Goal: Task Accomplishment & Management: Manage account settings

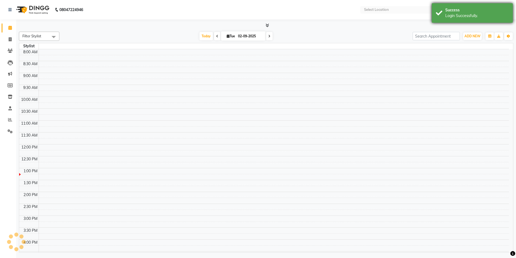
select select "en"
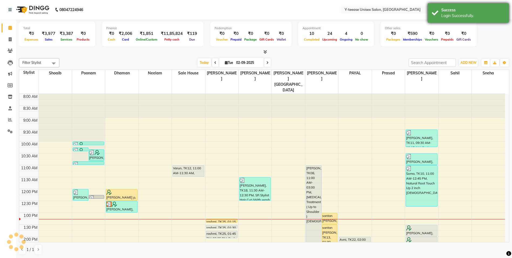
click at [458, 7] on div "Success" at bounding box center [472, 10] width 63 height 6
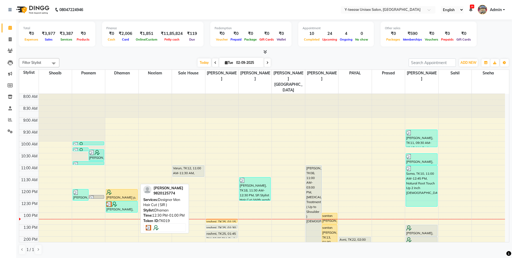
click at [130, 201] on div at bounding box center [121, 203] width 31 height 5
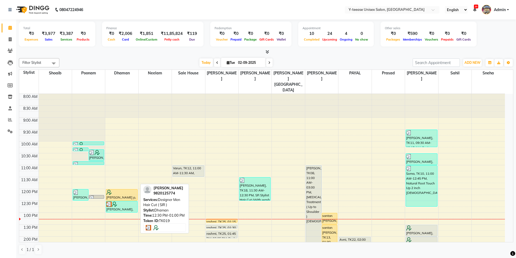
select select "3"
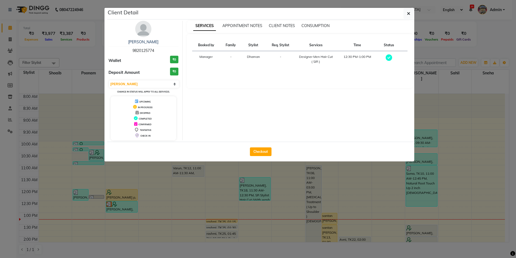
click at [141, 28] on img at bounding box center [143, 29] width 16 height 16
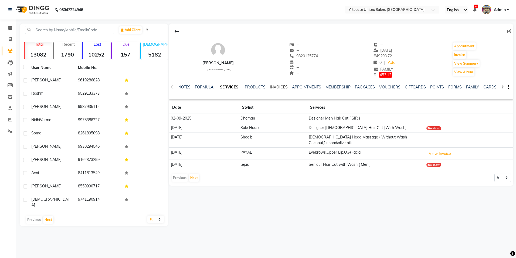
click at [281, 85] on link "INVOICES" at bounding box center [279, 87] width 18 height 5
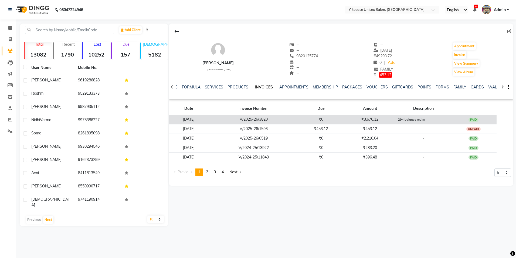
click at [296, 118] on td "V/2025-26/3820" at bounding box center [254, 118] width 90 height 9
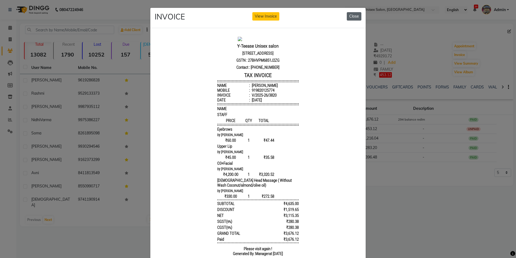
drag, startPoint x: 352, startPoint y: 16, endPoint x: 188, endPoint y: 28, distance: 164.3
click at [352, 16] on button "Close" at bounding box center [354, 16] width 15 height 8
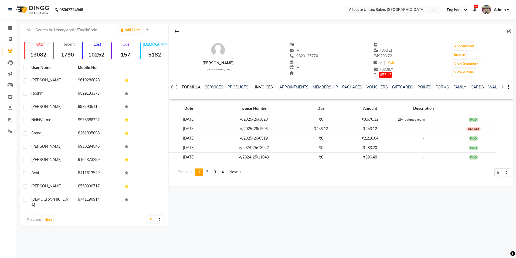
click at [190, 87] on link "FORMULA" at bounding box center [191, 87] width 19 height 5
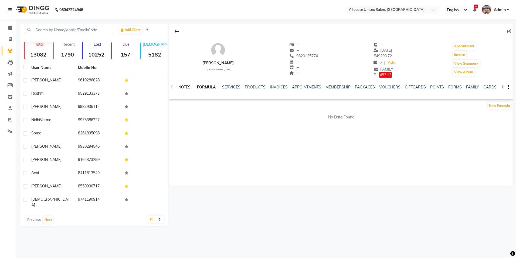
click at [180, 86] on link "NOTES" at bounding box center [184, 87] width 12 height 5
click at [313, 88] on link "APPOINTMENTS" at bounding box center [307, 87] width 29 height 5
click at [323, 86] on link "MEMBERSHIP" at bounding box center [321, 87] width 25 height 5
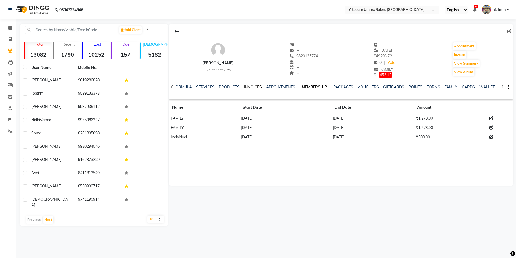
click at [248, 88] on link "INVOICES" at bounding box center [253, 87] width 18 height 5
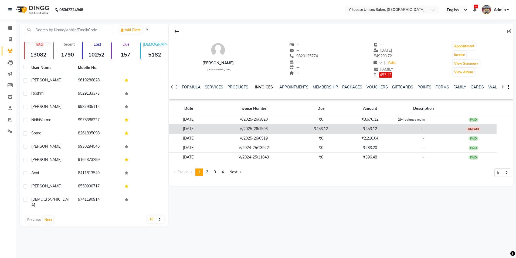
click at [355, 127] on td "₹453.12" at bounding box center [370, 128] width 53 height 9
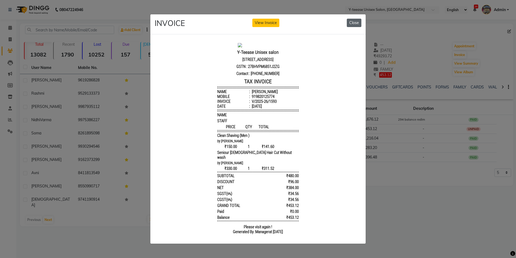
click at [358, 21] on button "Close" at bounding box center [354, 23] width 15 height 8
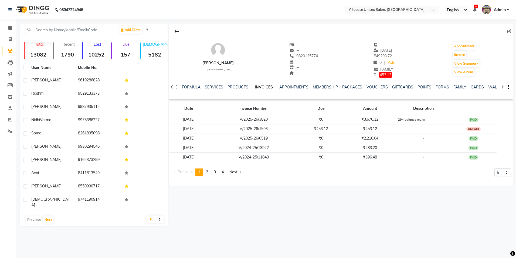
click at [498, 7] on span "Admin" at bounding box center [500, 10] width 12 height 6
click at [481, 40] on link "Sign out" at bounding box center [481, 39] width 49 height 8
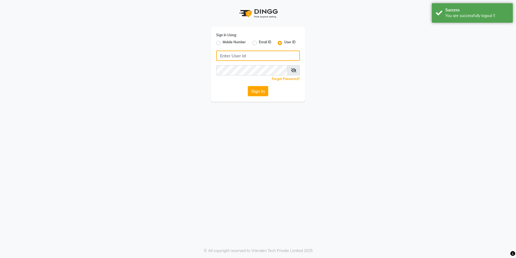
type input "8999679795"
click at [223, 42] on label "Mobile Number" at bounding box center [234, 43] width 23 height 6
click at [223, 42] on input "Mobile Number" at bounding box center [225, 42] width 4 height 4
radio input "true"
radio input "false"
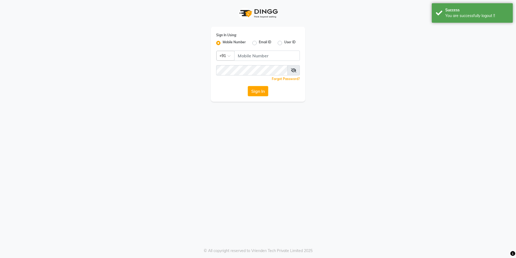
drag, startPoint x: 264, startPoint y: 50, endPoint x: 262, endPoint y: 56, distance: 6.2
click at [264, 50] on div "Sign In Using: Mobile Number Email ID User ID Country Code × +91 Remember me Fo…" at bounding box center [258, 64] width 95 height 75
drag, startPoint x: 260, startPoint y: 55, endPoint x: 257, endPoint y: 57, distance: 3.8
click at [260, 55] on input "Username" at bounding box center [267, 55] width 66 height 10
type input "8999679795"
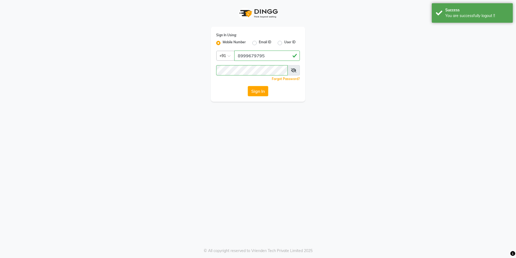
click at [257, 100] on div "Sign In Using: Mobile Number Email ID User ID Country Code × [PHONE_NUMBER] Rem…" at bounding box center [258, 64] width 95 height 75
click at [258, 91] on button "Sign In" at bounding box center [258, 91] width 21 height 10
